Goal: Task Accomplishment & Management: Manage account settings

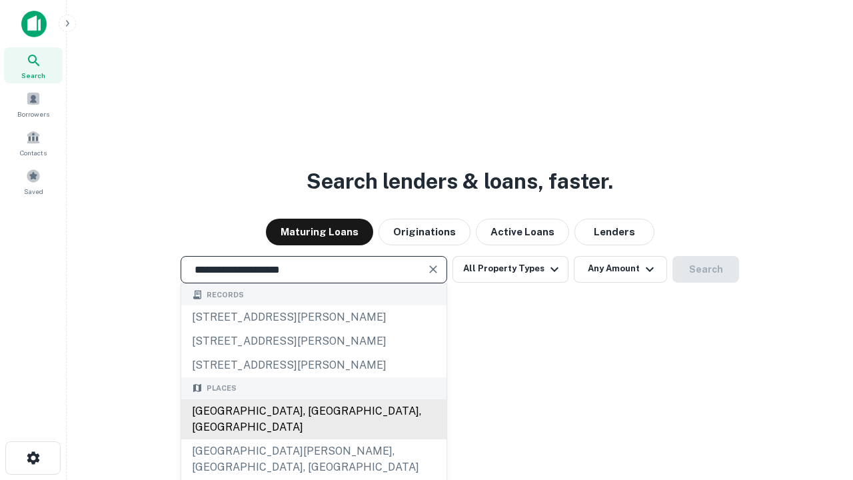
click at [313, 439] on div "Santa Monica, CA, USA" at bounding box center [313, 419] width 265 height 40
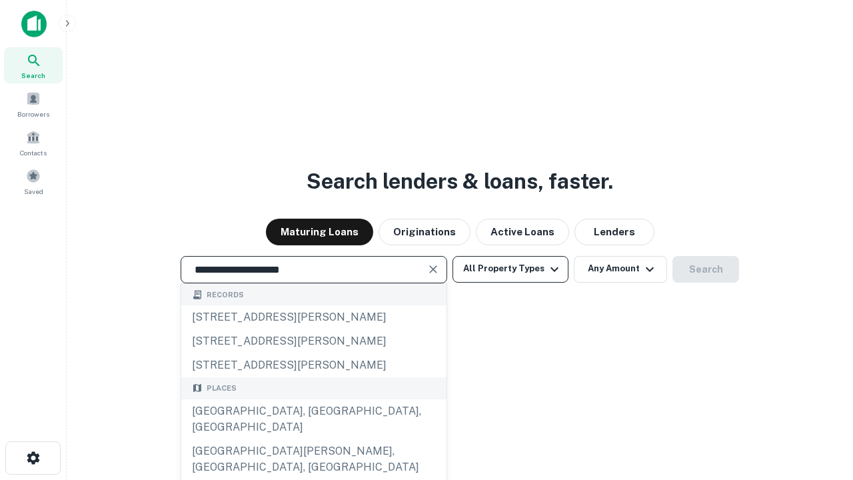
type input "**********"
click at [510, 268] on button "All Property Types" at bounding box center [510, 269] width 116 height 27
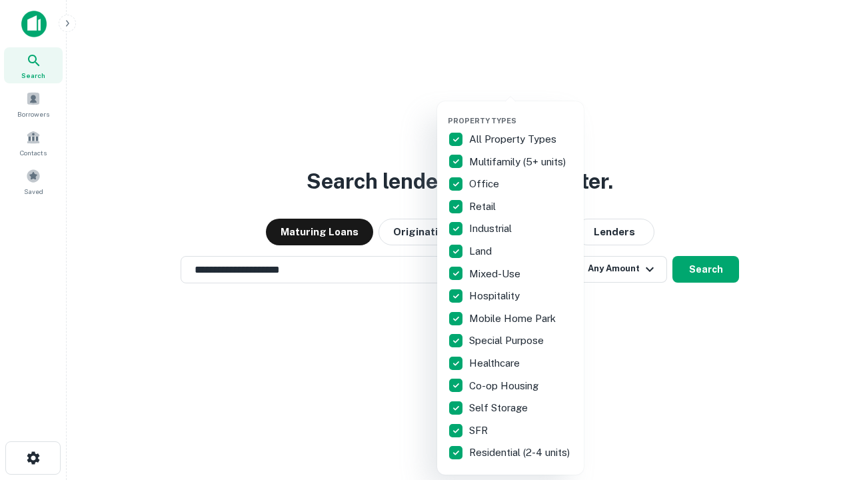
click at [521, 112] on button "button" at bounding box center [521, 112] width 147 height 1
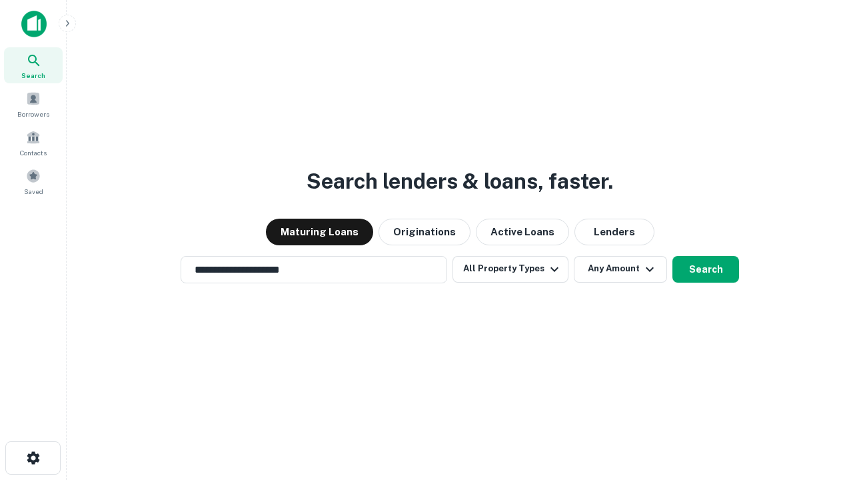
scroll to position [21, 0]
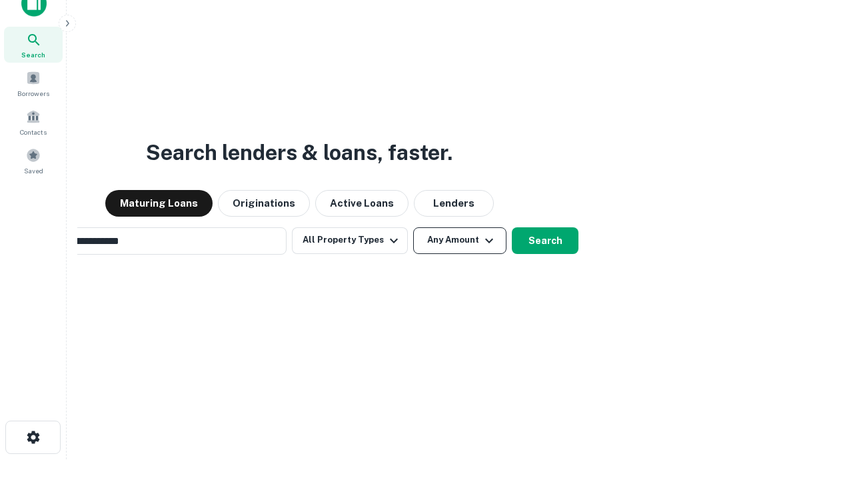
click at [413, 227] on button "Any Amount" at bounding box center [459, 240] width 93 height 27
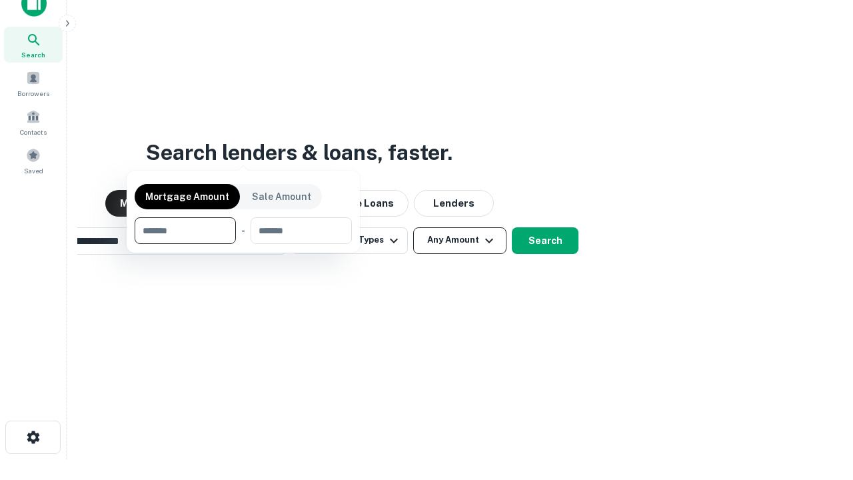
scroll to position [21, 0]
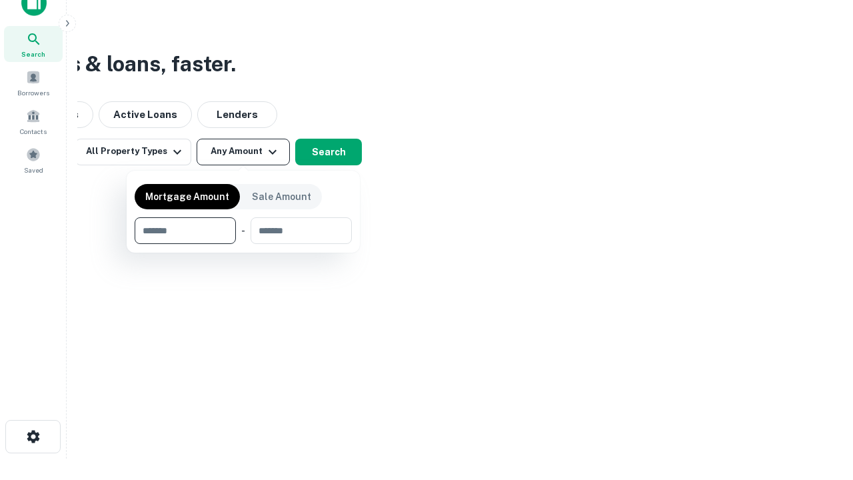
type input "*******"
click at [243, 244] on button "button" at bounding box center [243, 244] width 217 height 1
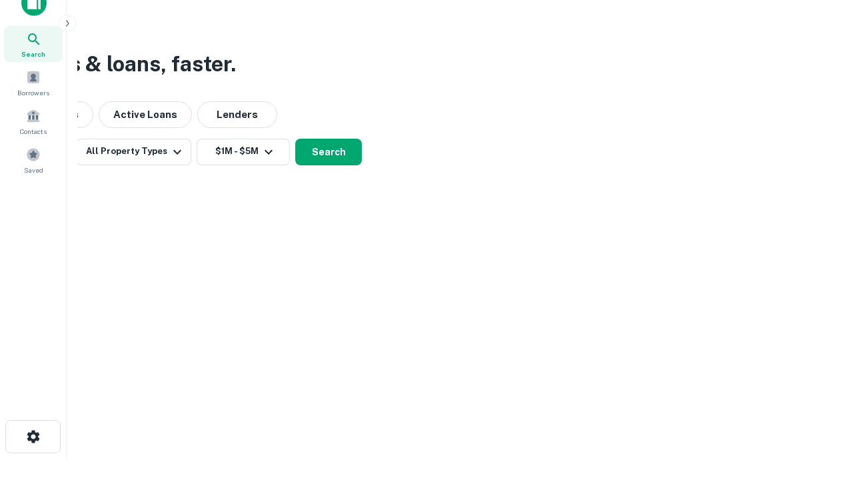
scroll to position [21, 0]
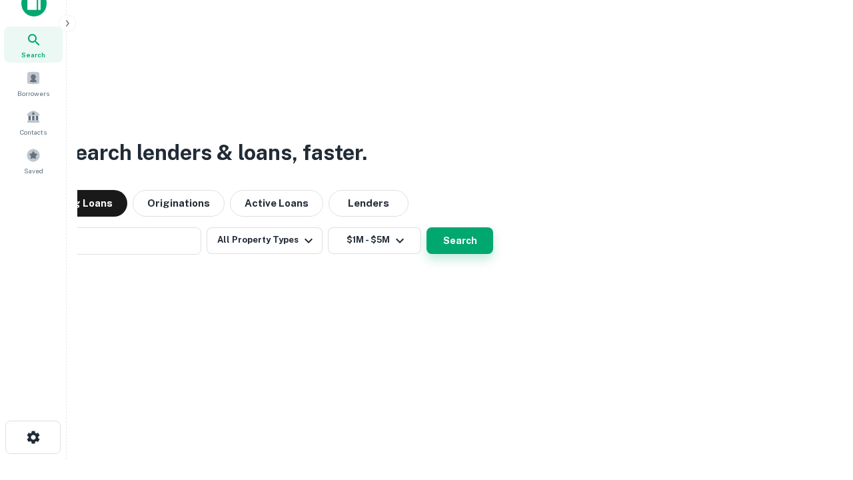
click at [426, 227] on button "Search" at bounding box center [459, 240] width 67 height 27
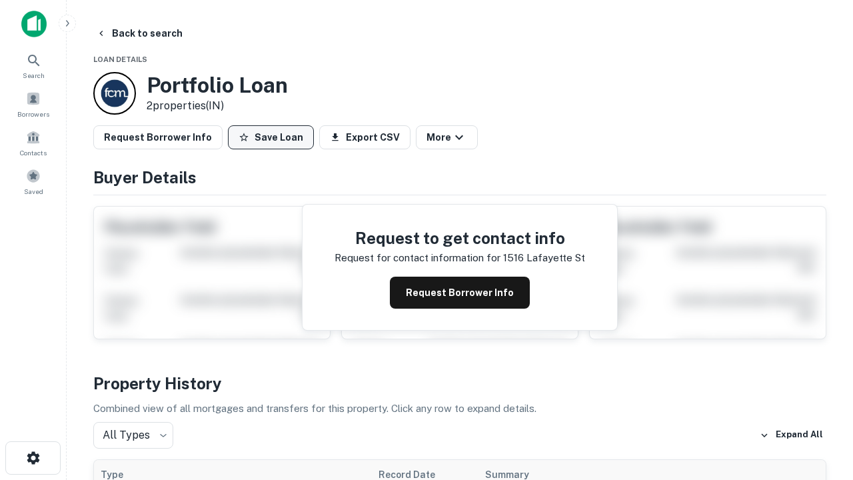
click at [270, 137] on button "Save Loan" at bounding box center [271, 137] width 86 height 24
click at [274, 137] on button "Loan Saved" at bounding box center [274, 137] width 92 height 24
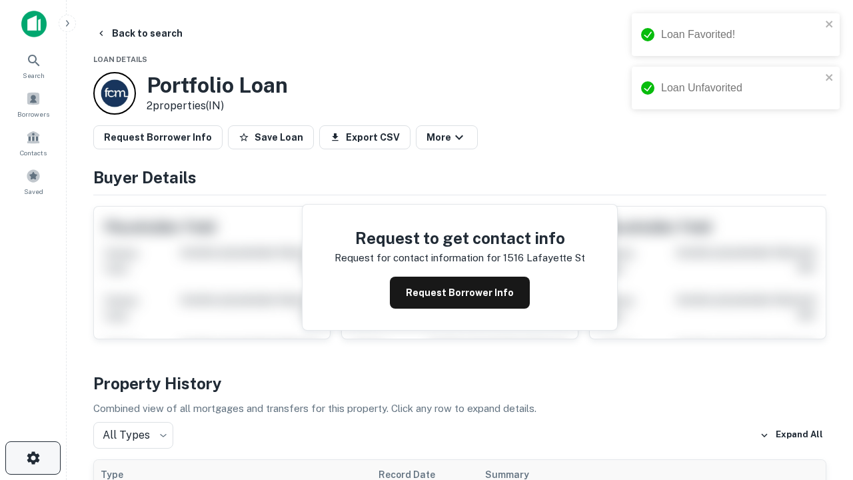
click at [33, 458] on icon "button" at bounding box center [33, 458] width 16 height 16
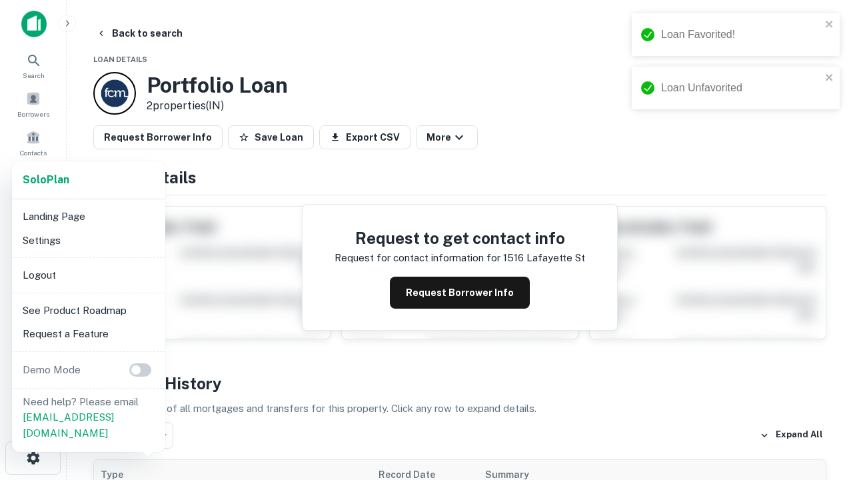
click at [88, 274] on li "Logout" at bounding box center [88, 275] width 143 height 24
